Goal: Task Accomplishment & Management: Complete application form

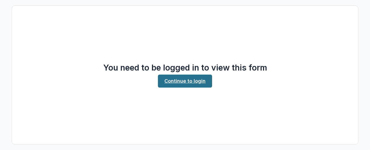
click at [174, 82] on link "Continue to login" at bounding box center [185, 81] width 54 height 13
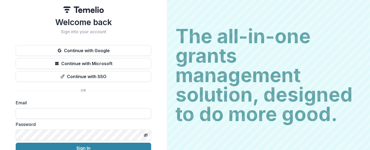
click at [109, 114] on input at bounding box center [83, 113] width 135 height 11
type input "**********"
click at [144, 134] on icon "Toggle password visibility" at bounding box center [145, 135] width 4 height 4
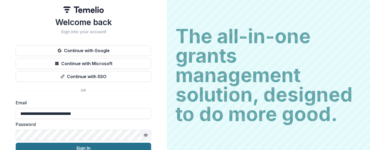
click at [117, 147] on button "Sign In" at bounding box center [83, 148] width 135 height 11
click at [97, 149] on button "Sign In" at bounding box center [83, 148] width 135 height 11
click at [107, 145] on button "Sign In" at bounding box center [83, 148] width 135 height 11
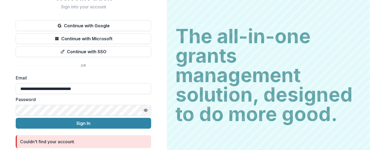
scroll to position [32, 0]
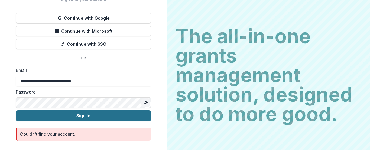
click at [34, 118] on button "Sign In" at bounding box center [83, 115] width 135 height 11
click at [24, 117] on button "Sign In" at bounding box center [83, 115] width 135 height 11
